Goal: Find specific page/section: Find specific page/section

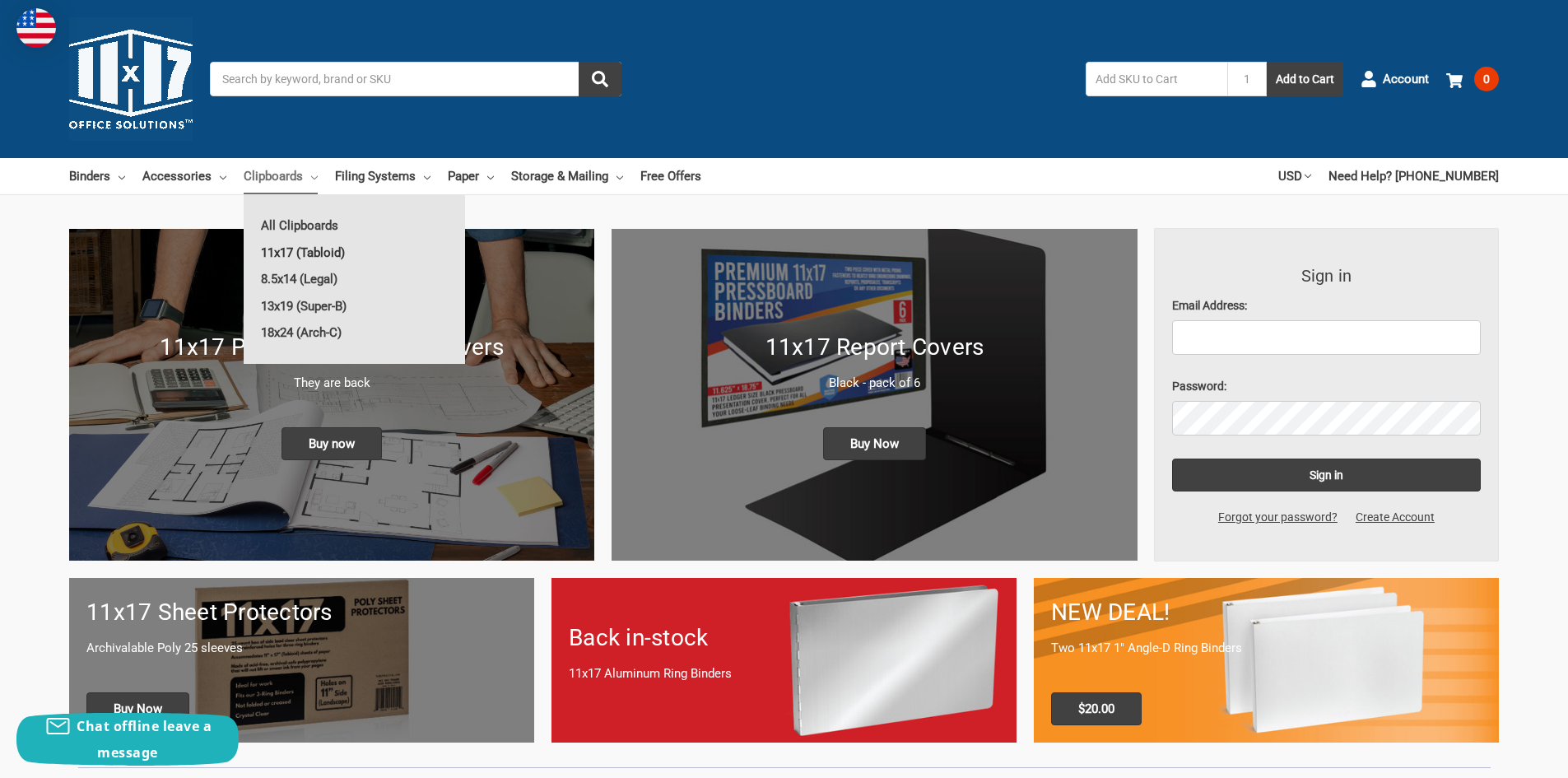
click at [305, 252] on link "11x17 (Tabloid)" at bounding box center [354, 253] width 221 height 26
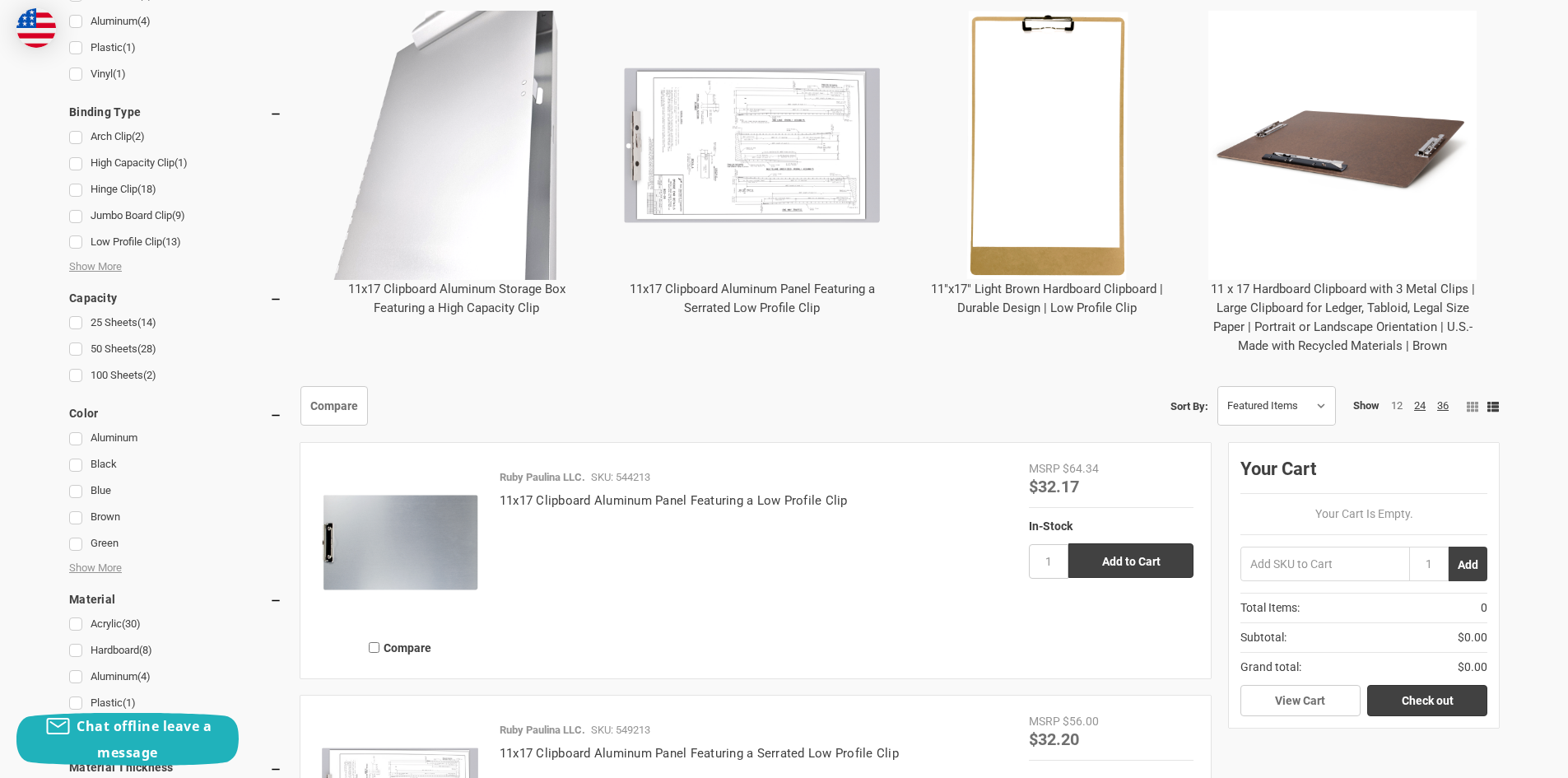
scroll to position [465, 0]
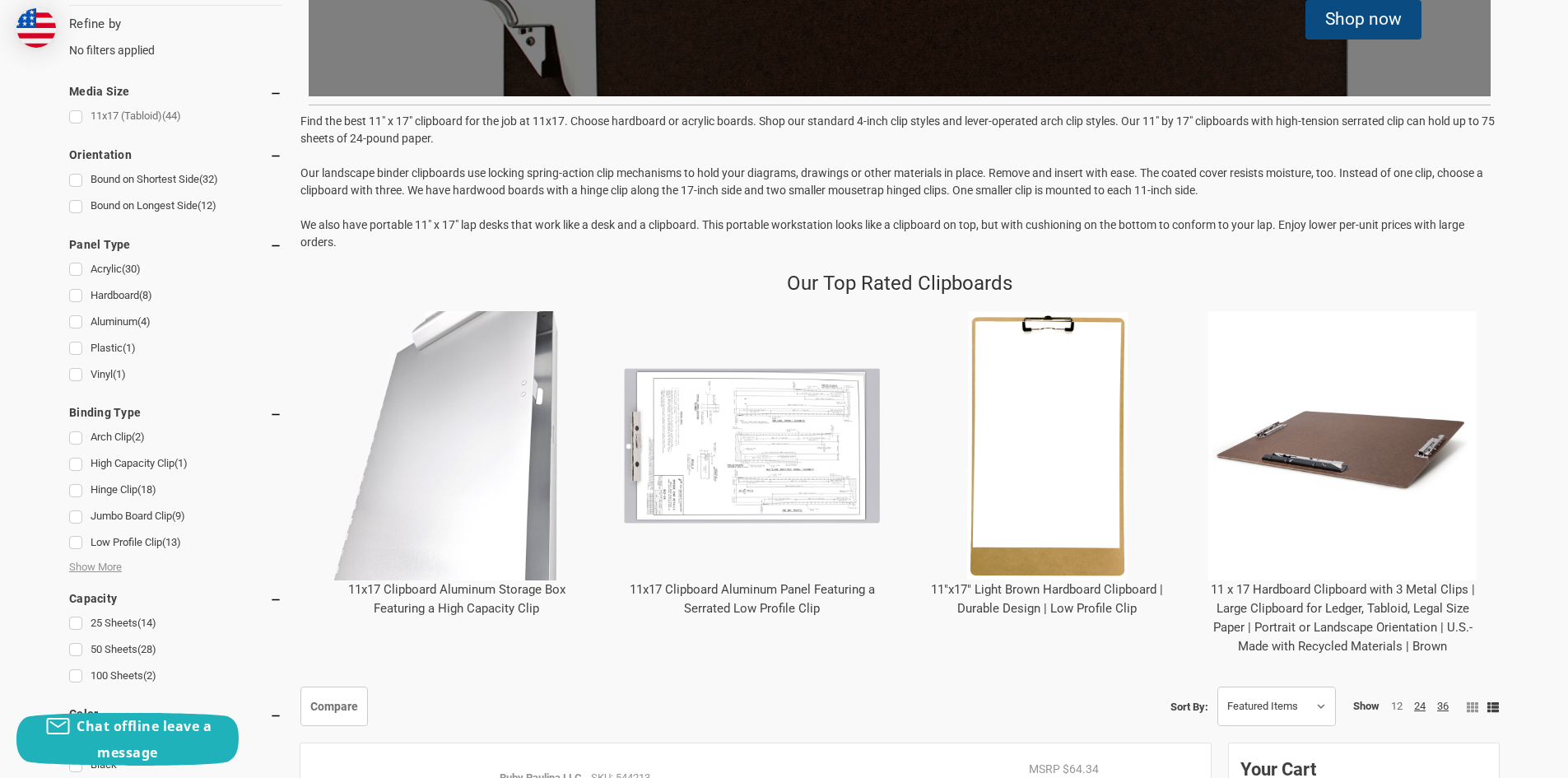
click at [129, 108] on link "11x17 (Tabloid) (44)" at bounding box center [176, 116] width 213 height 22
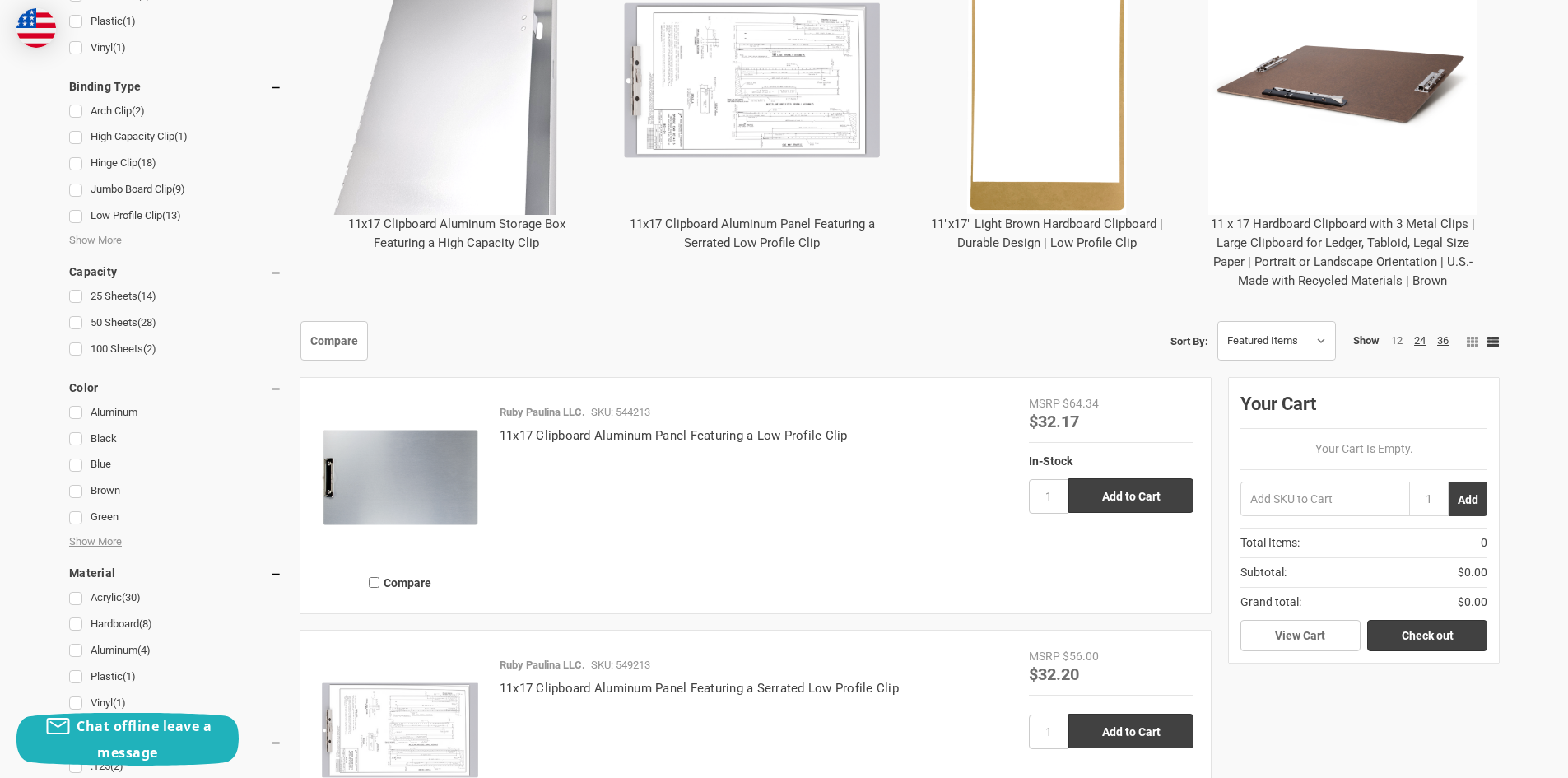
scroll to position [659, 0]
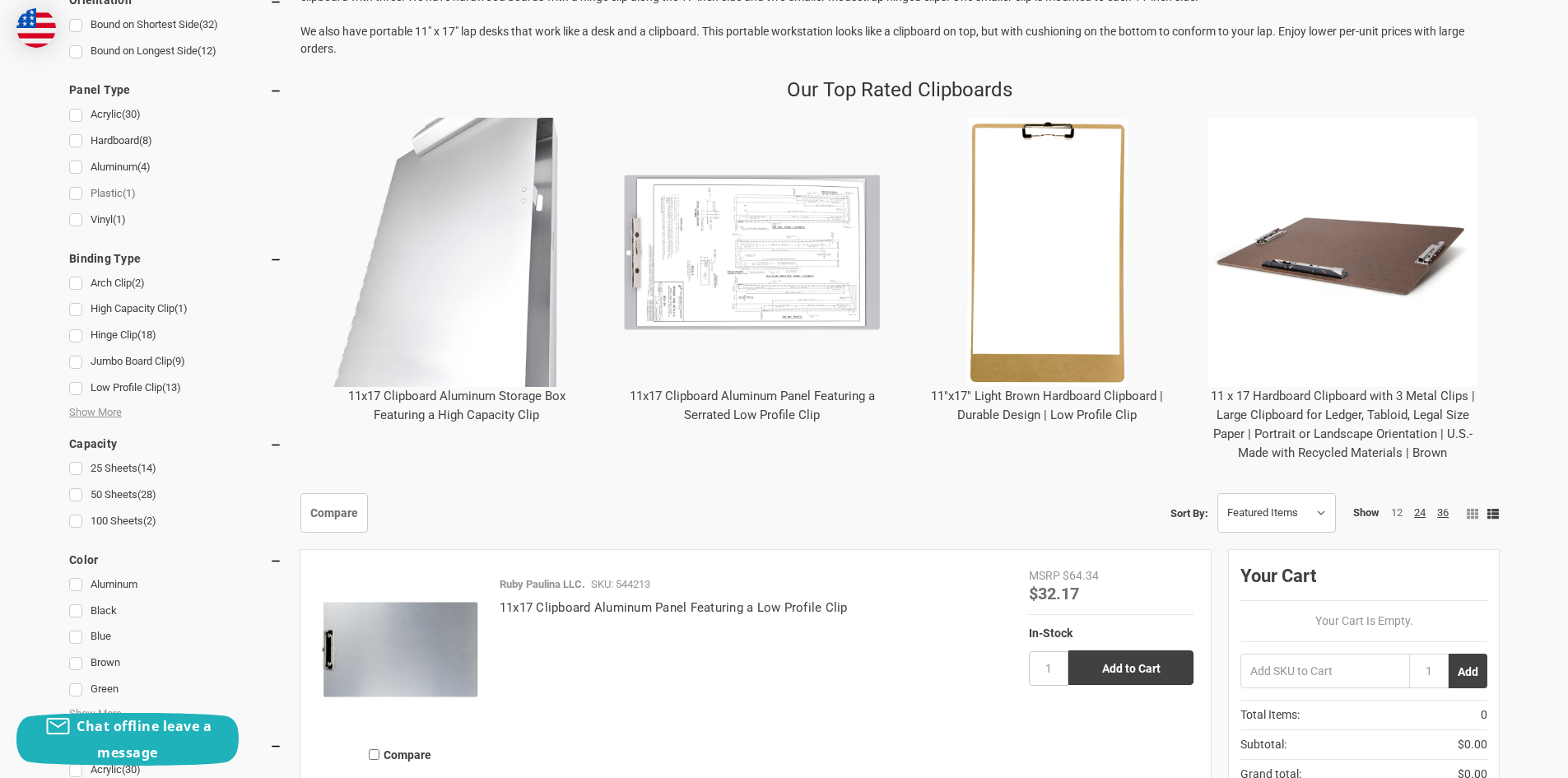
click at [108, 191] on link "Plastic (1)" at bounding box center [176, 193] width 213 height 22
